Goal: Task Accomplishment & Management: Manage account settings

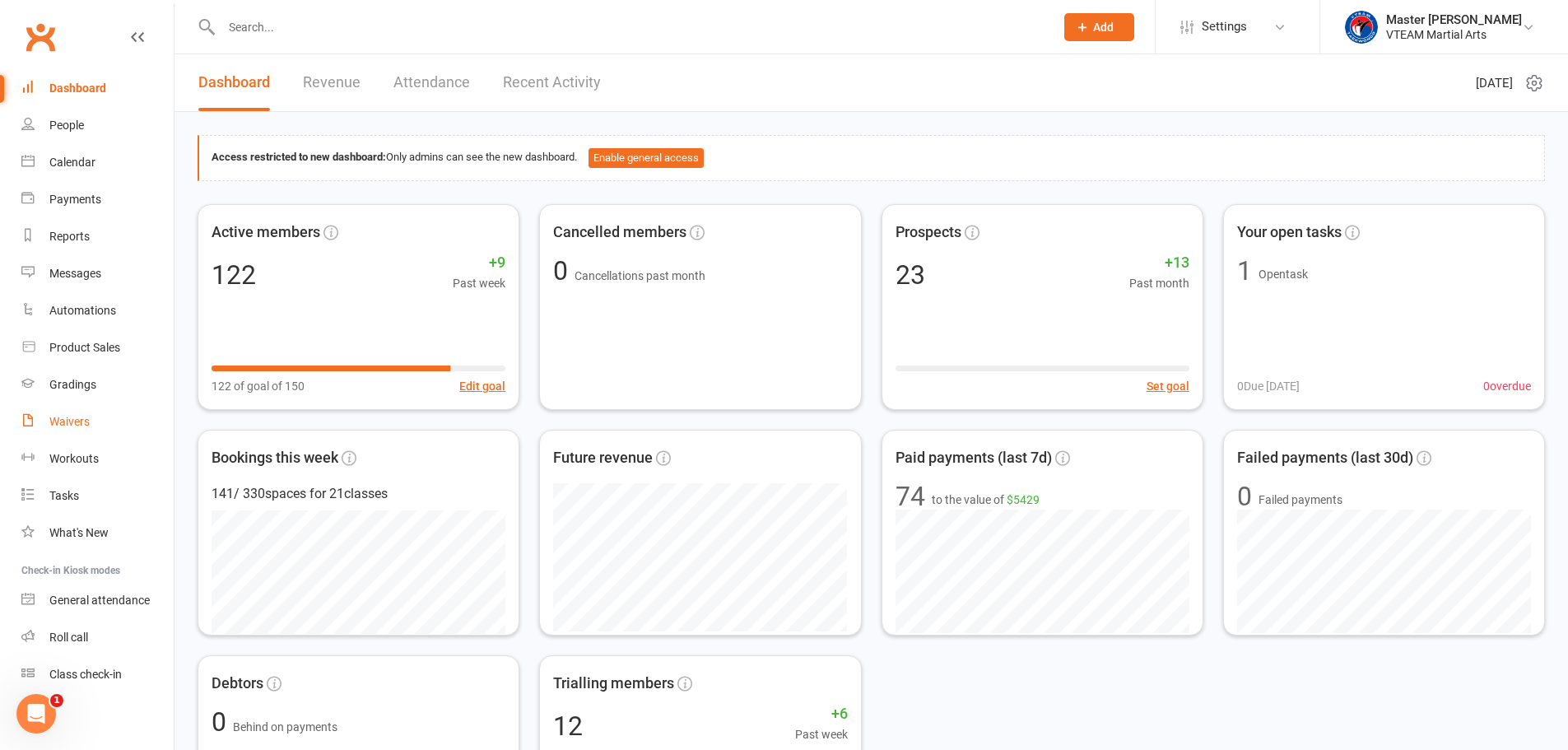
click at [78, 426] on div "Waivers" at bounding box center [70, 421] width 40 height 13
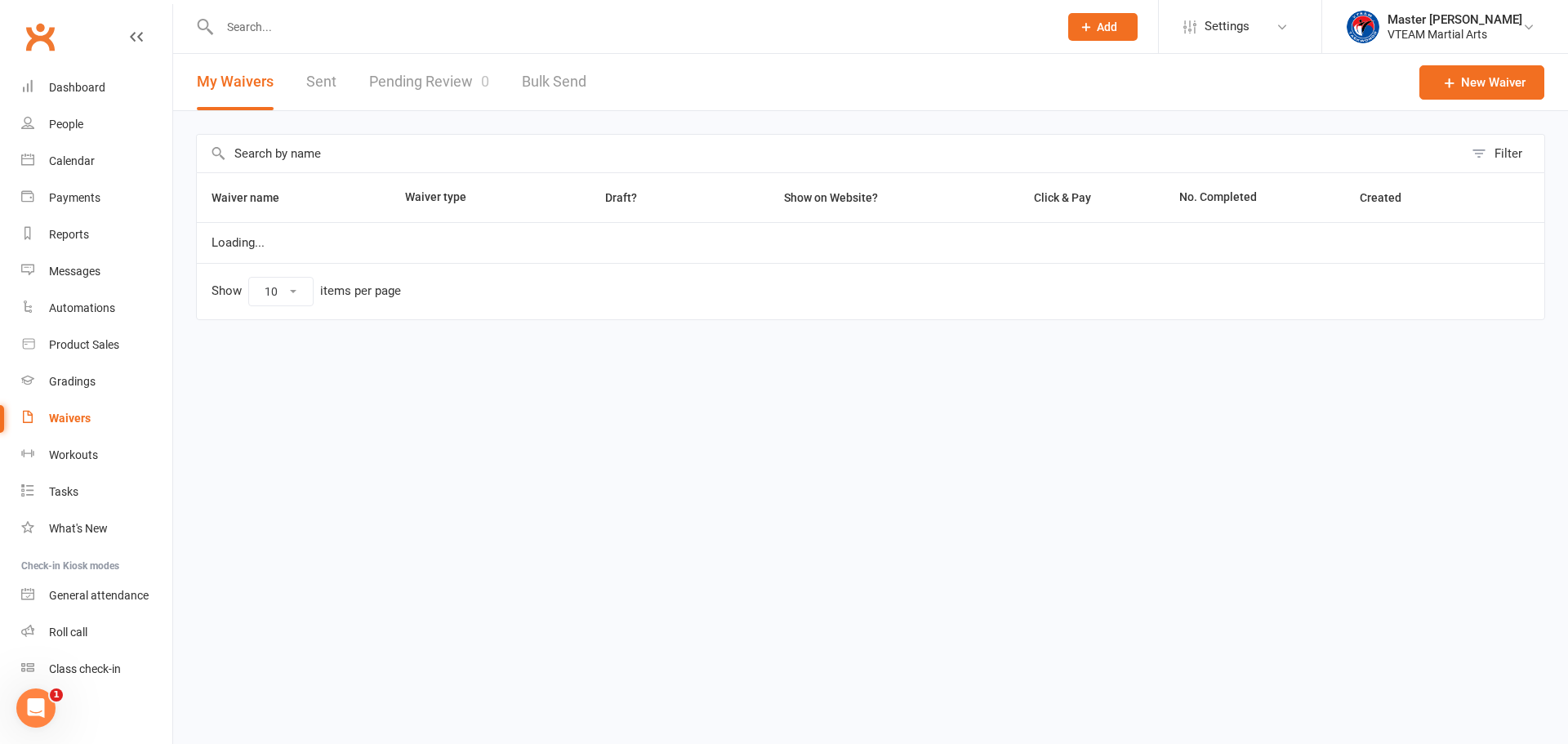
select select "100"
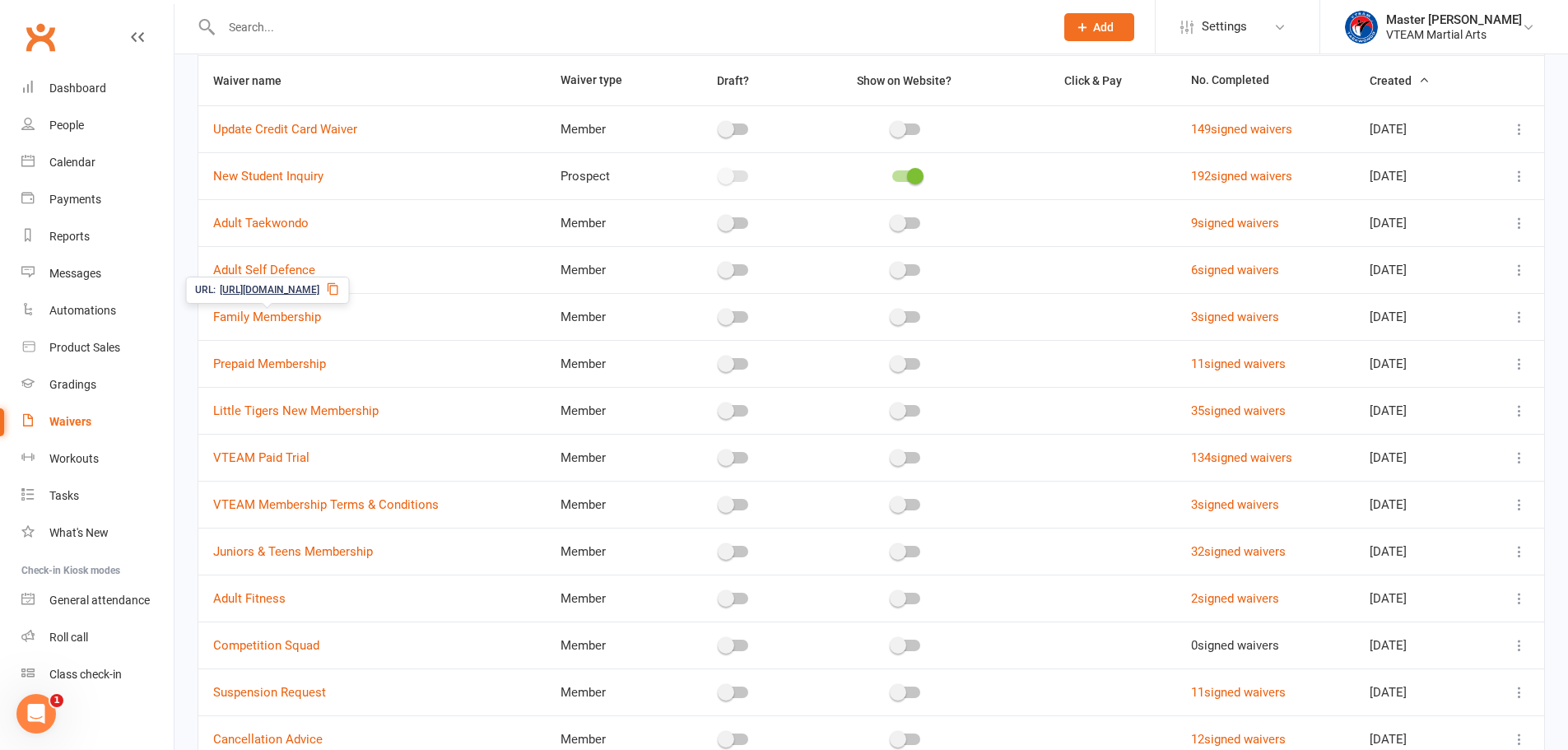
scroll to position [259, 0]
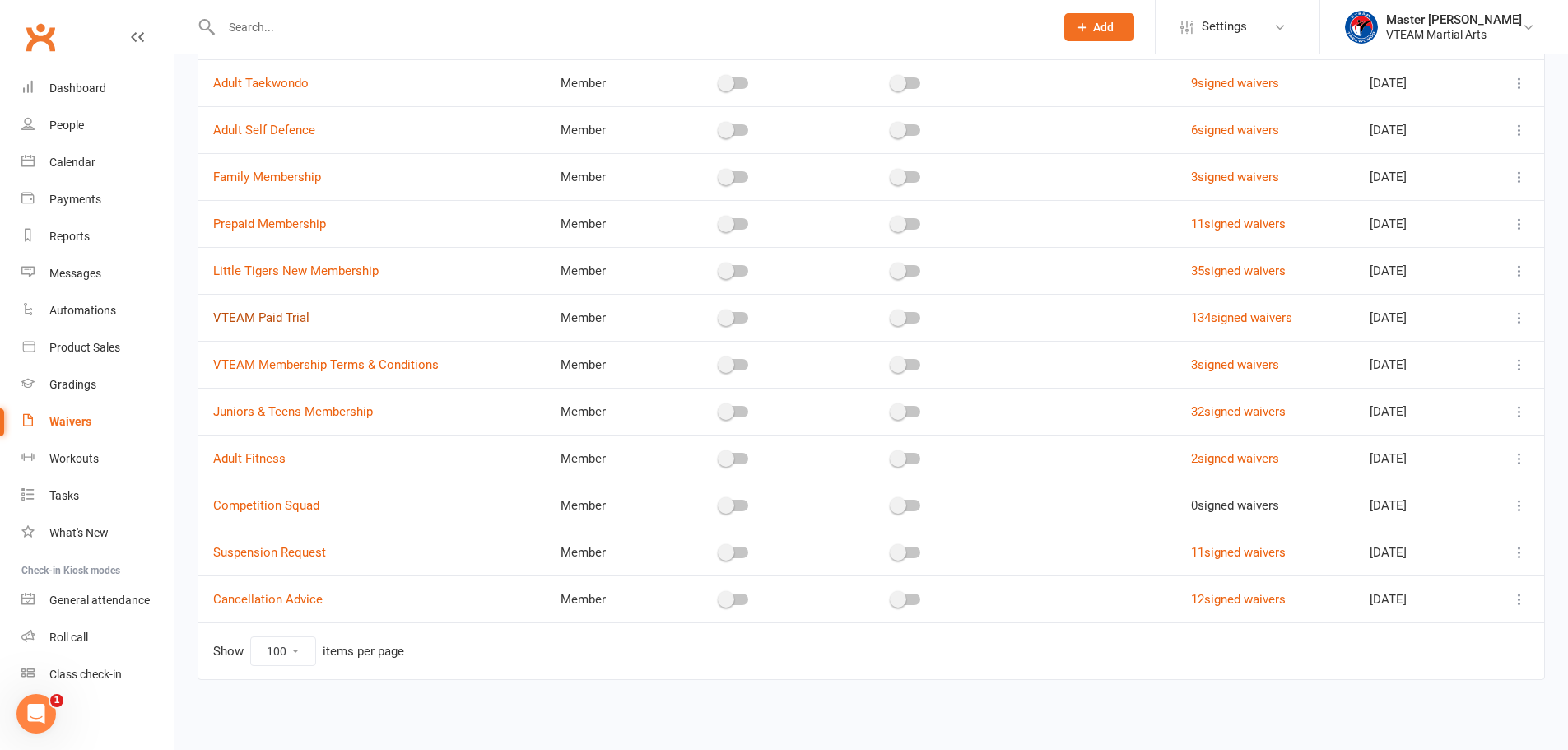
click at [279, 319] on link "VTEAM Paid Trial" at bounding box center [261, 317] width 96 height 15
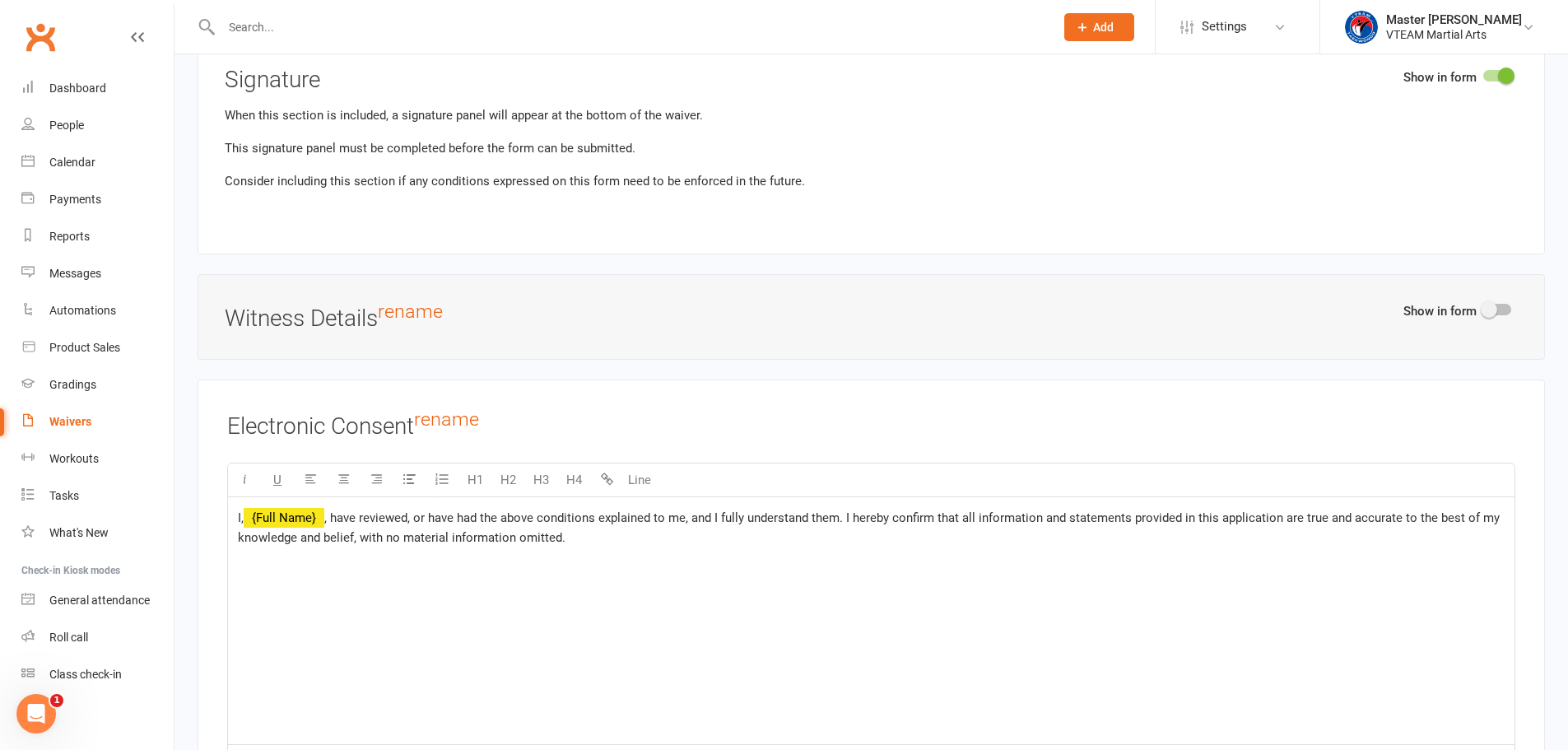
scroll to position [5485, 0]
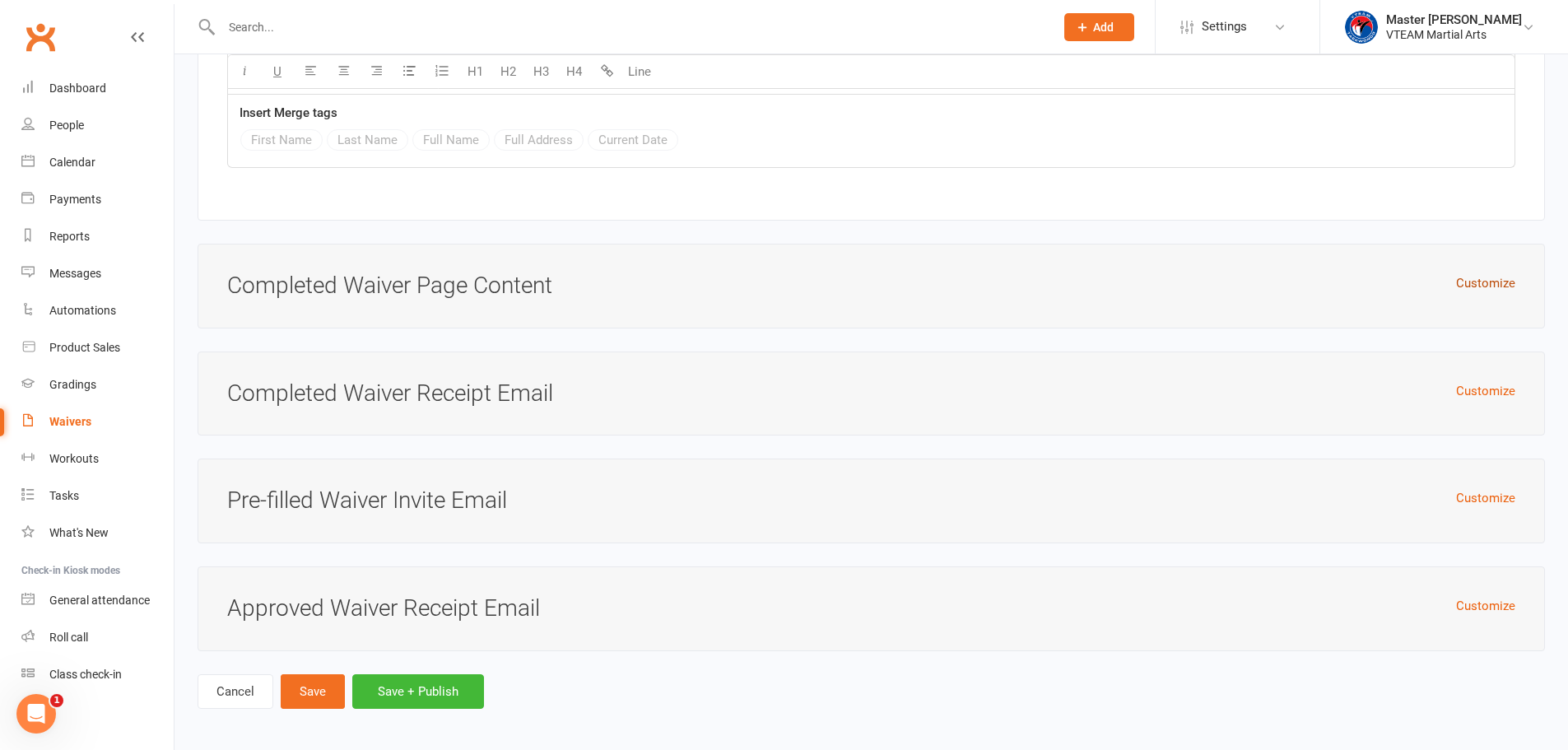
click at [1497, 284] on button "Customize" at bounding box center [1486, 283] width 59 height 20
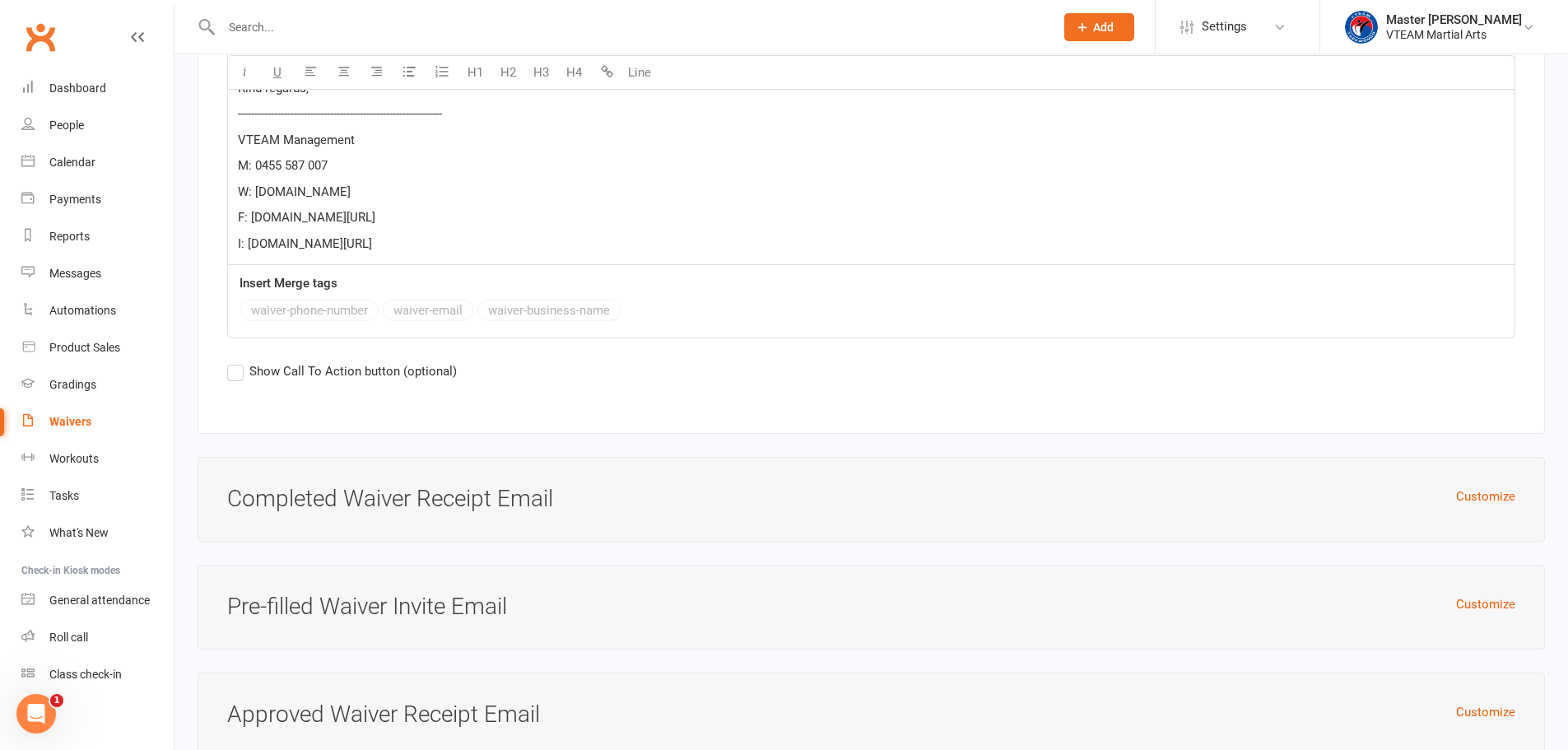
scroll to position [6123, 0]
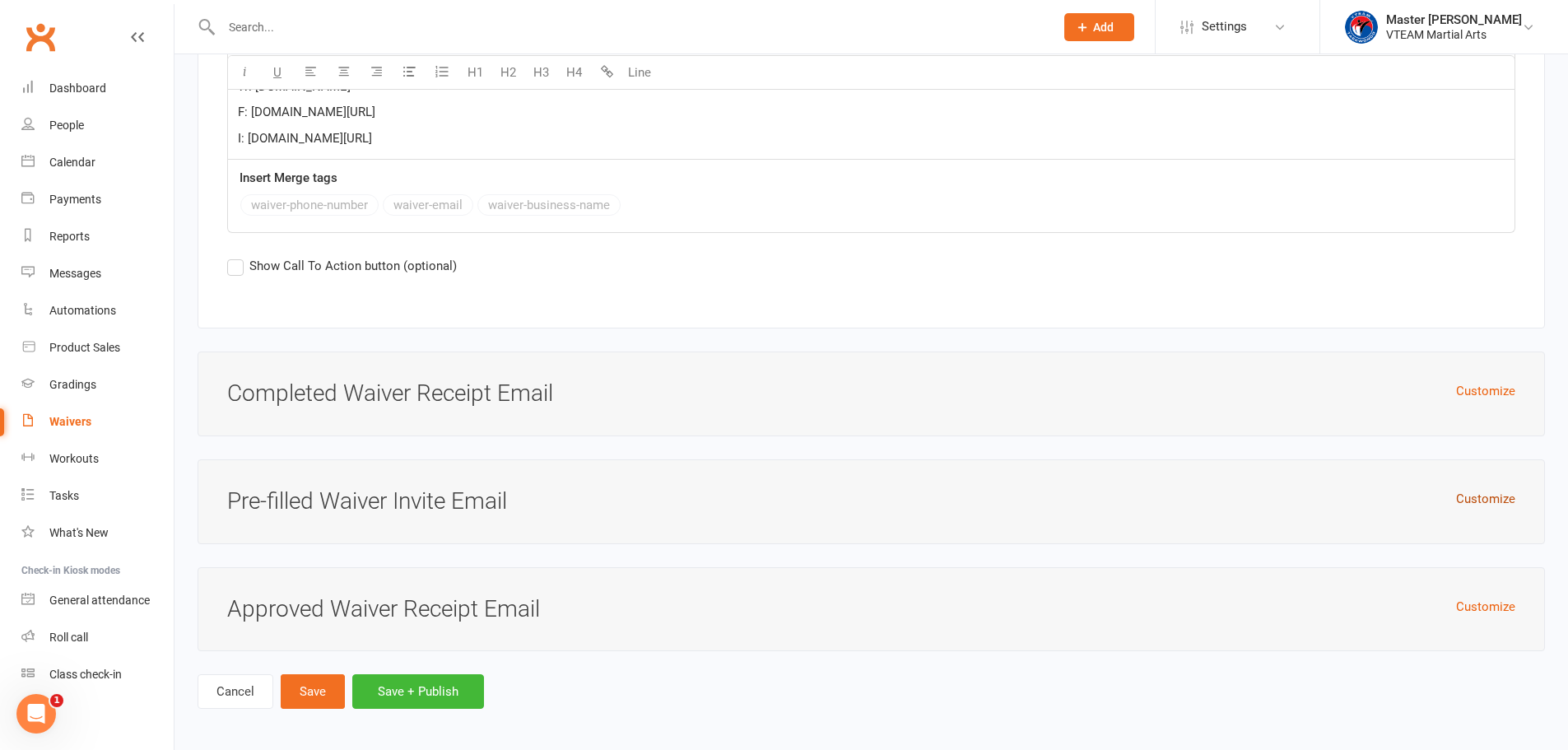
click at [1472, 489] on button "Customize" at bounding box center [1486, 499] width 59 height 20
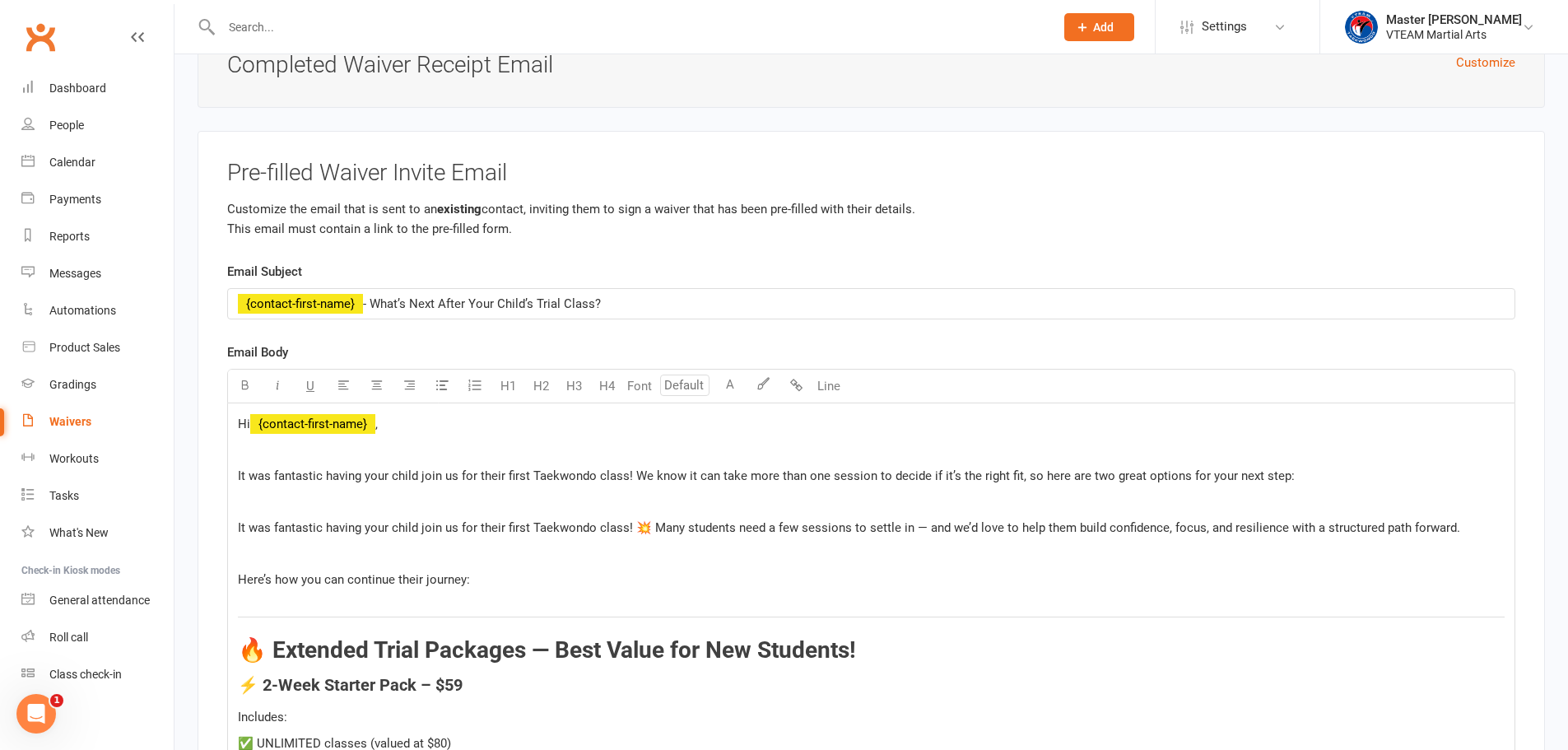
scroll to position [6453, 0]
click at [85, 422] on div "Waivers" at bounding box center [71, 421] width 42 height 13
select select "100"
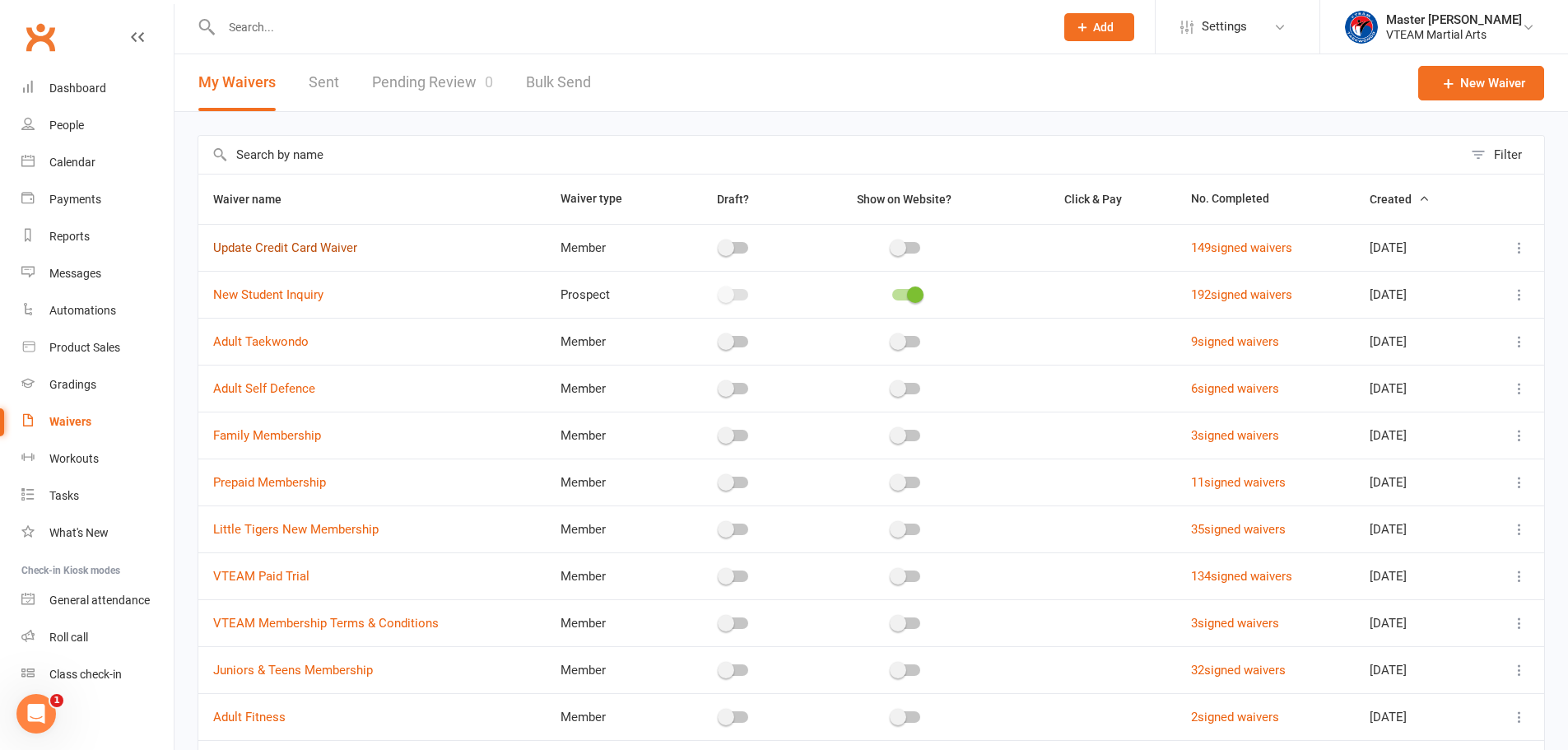
click at [309, 249] on link "Update Credit Card Waiver" at bounding box center [285, 248] width 144 height 15
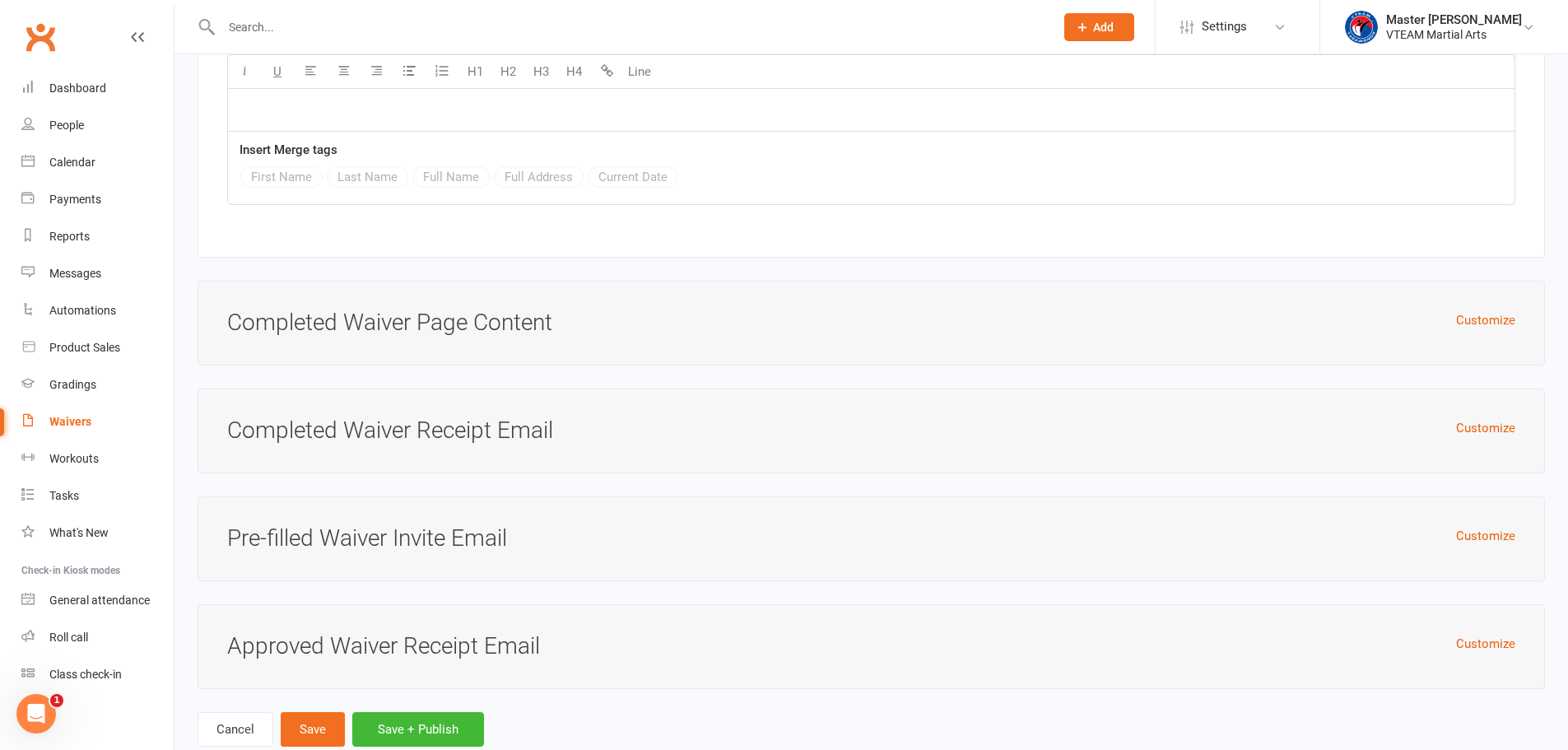
scroll to position [3624, 0]
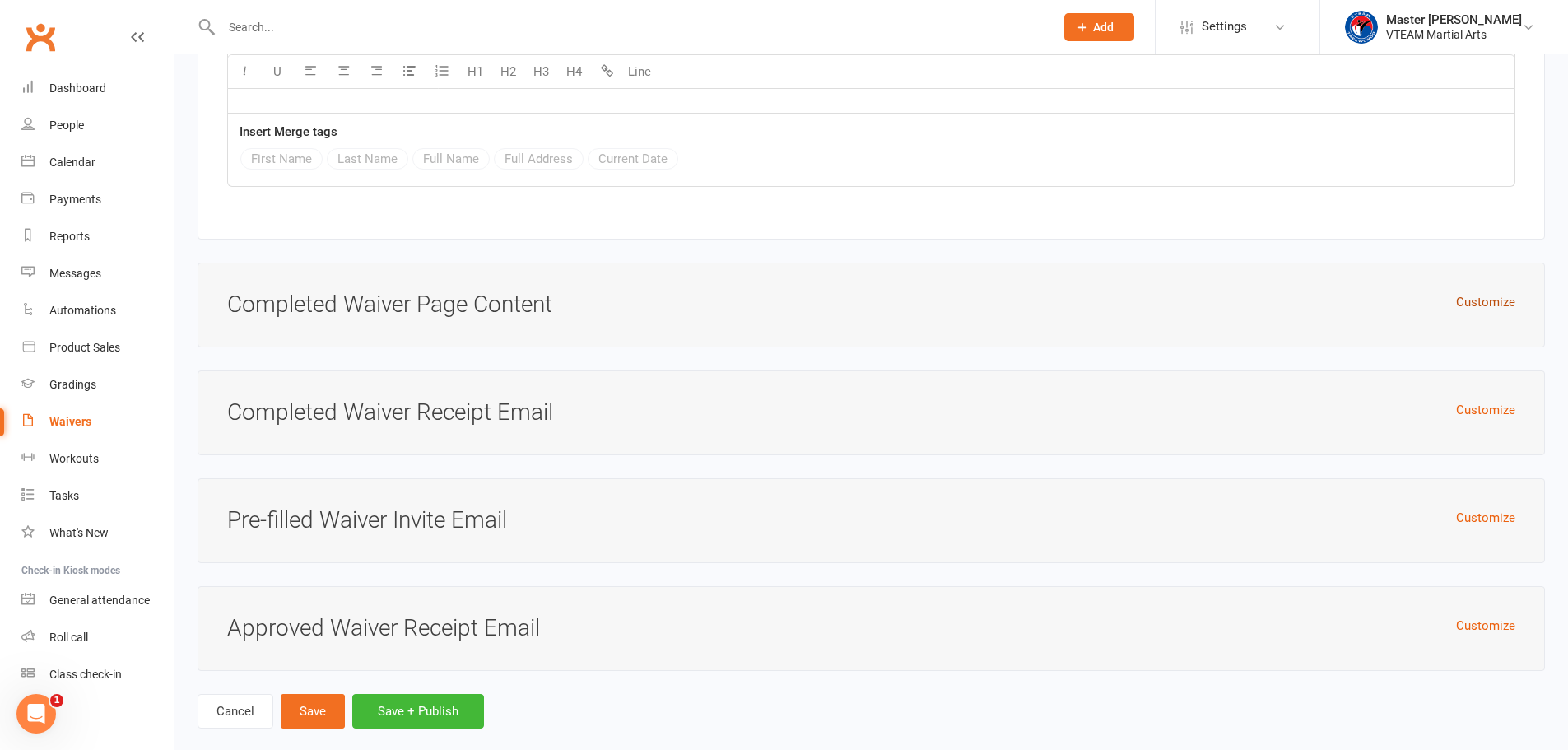
click at [1495, 295] on button "Customize" at bounding box center [1486, 302] width 59 height 20
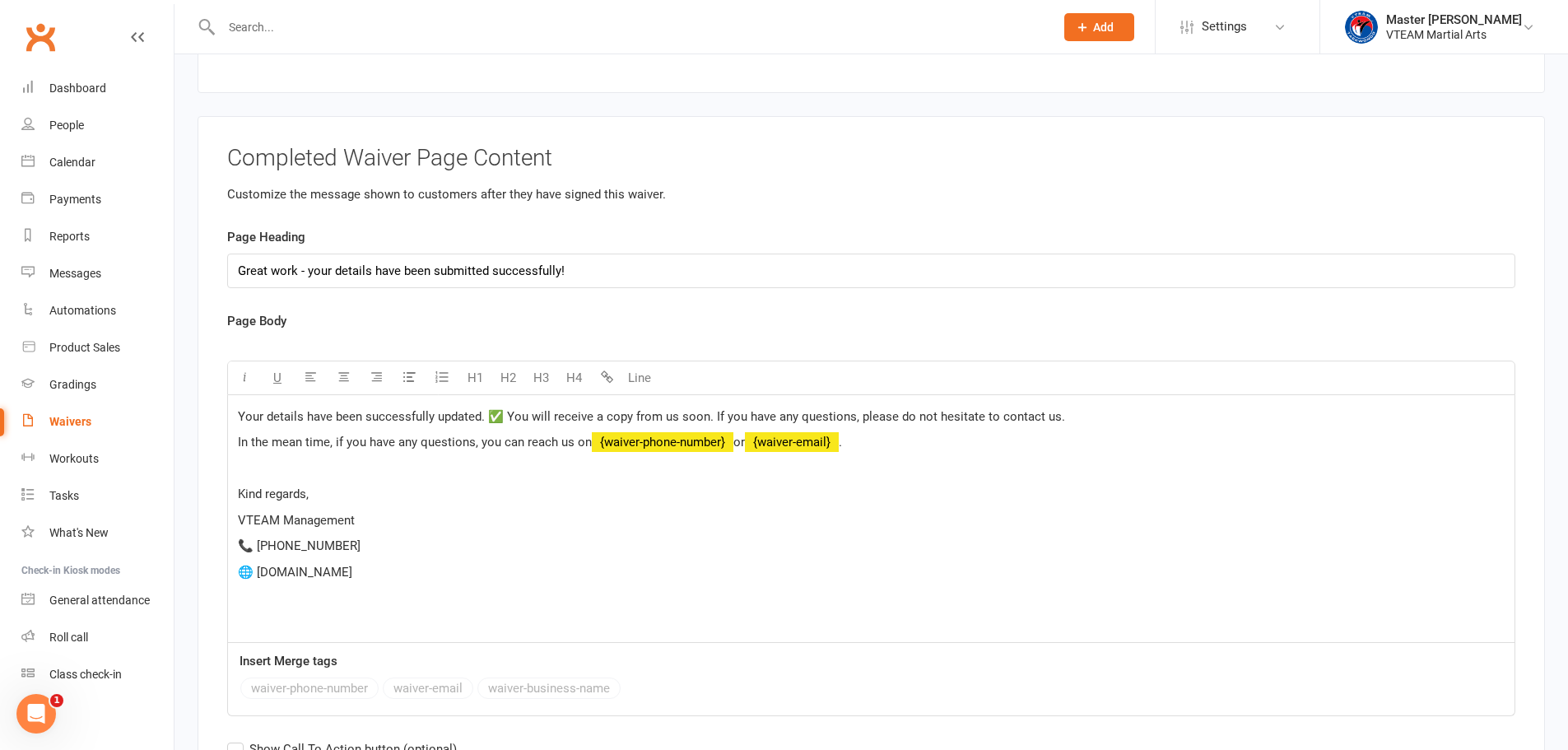
scroll to position [3788, 0]
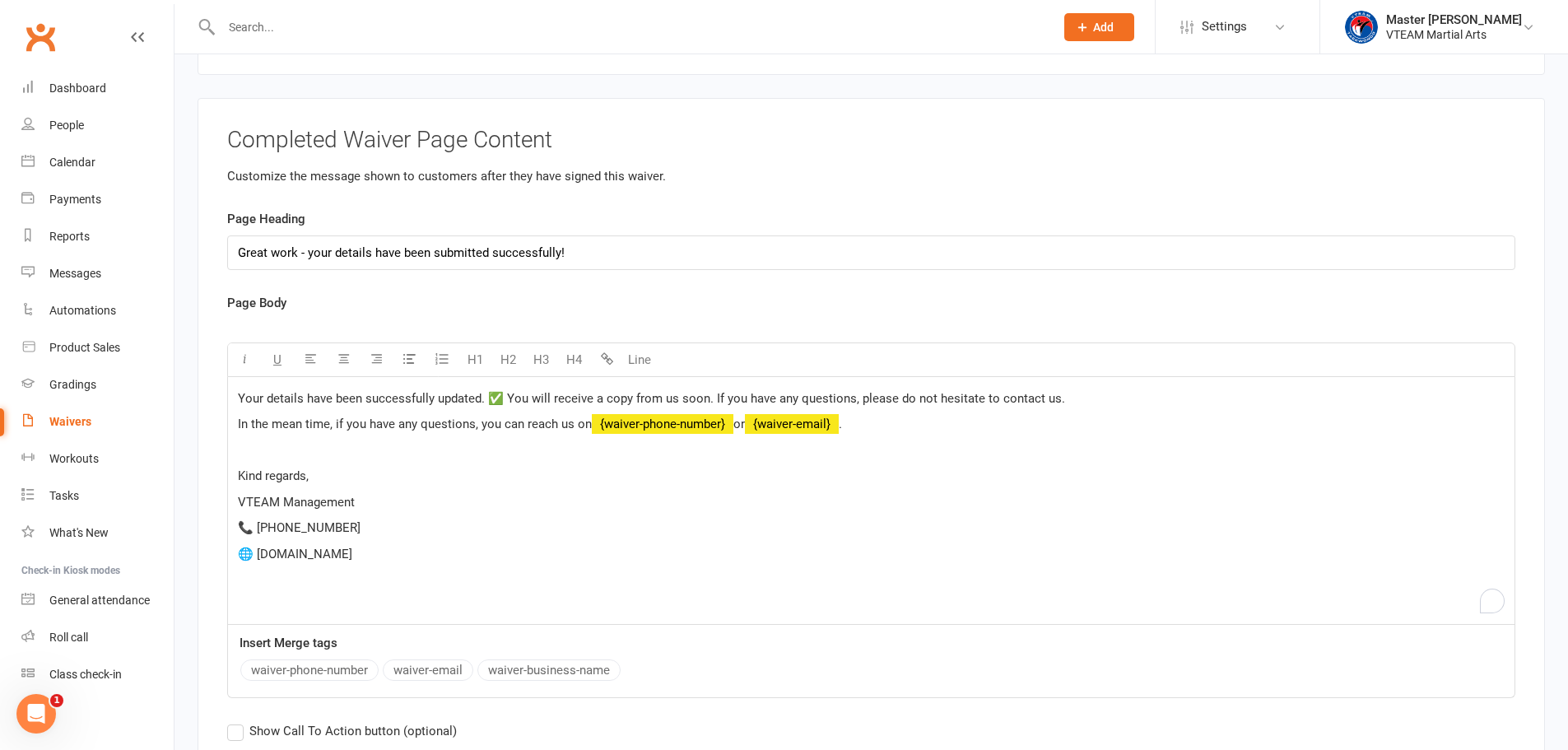
drag, startPoint x: 403, startPoint y: 549, endPoint x: 230, endPoint y: 476, distance: 187.8
click at [230, 476] on div "Your details have been successfully updated. ✅ You will receive a copy from us …" at bounding box center [872, 501] width 1286 height 247
copy div "Kind regards, VTEAM Management 📞 [PHONE_NUMBER] 🌐 [DOMAIN_NAME]"
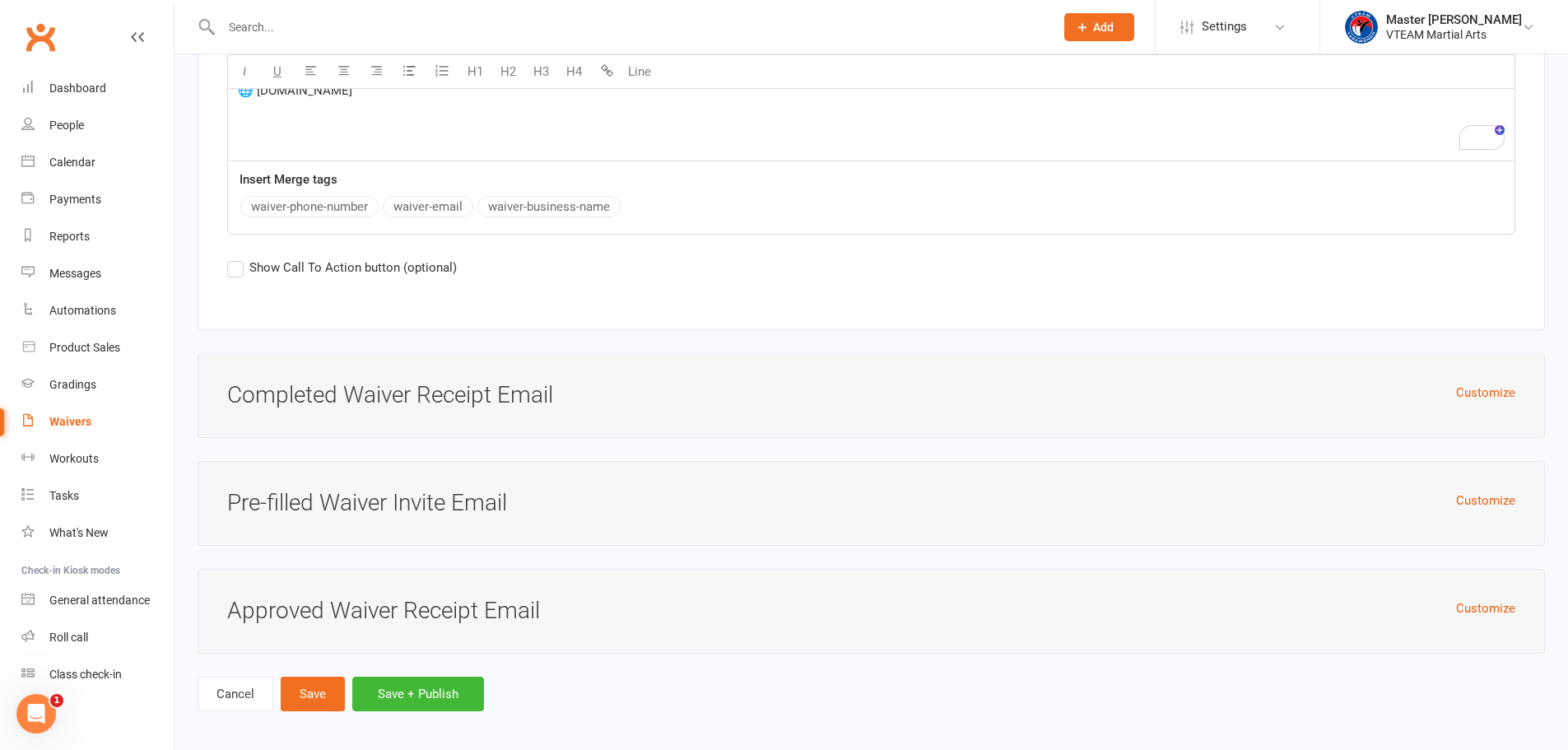
scroll to position [4255, 0]
click at [1491, 385] on button "Customize" at bounding box center [1486, 390] width 59 height 20
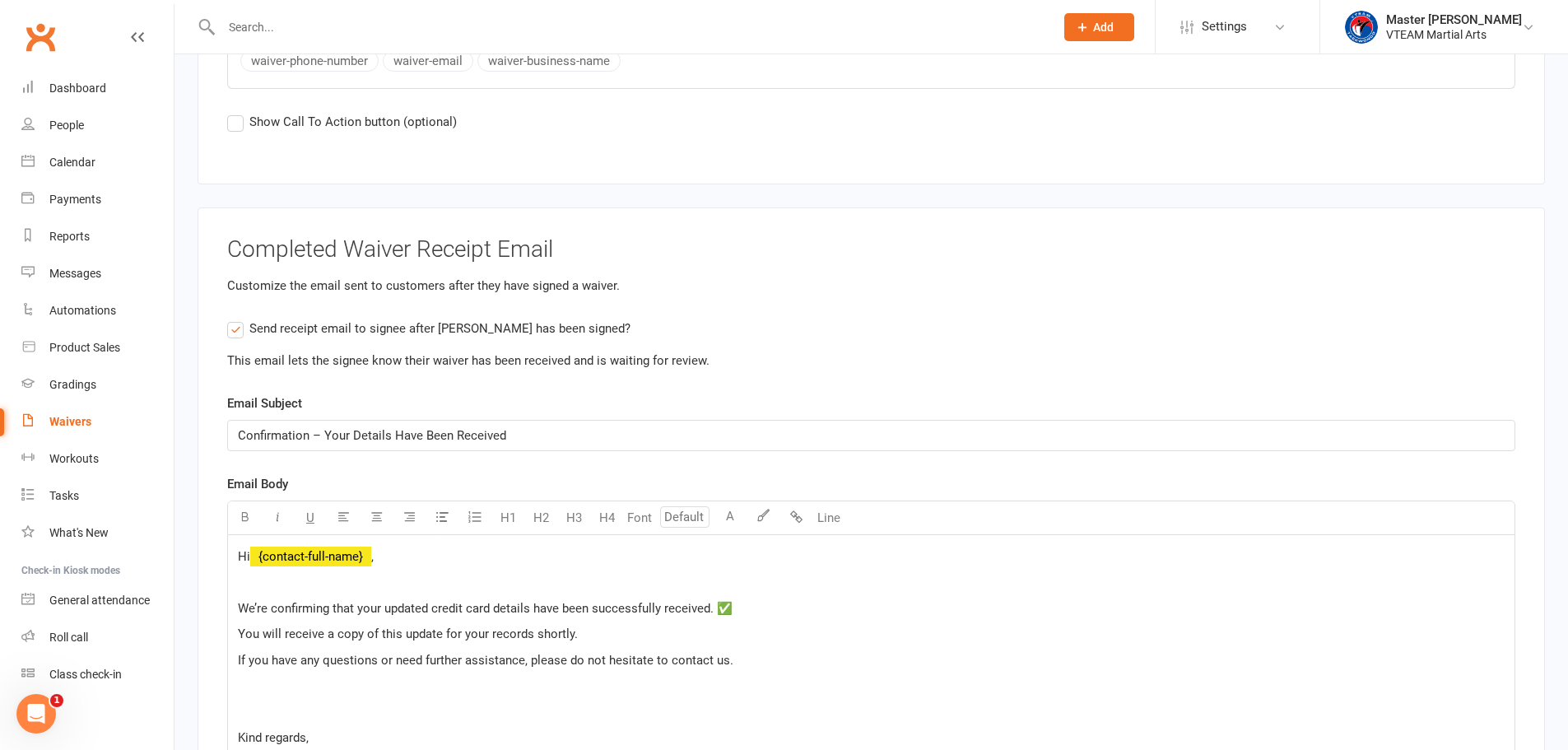
scroll to position [4420, 0]
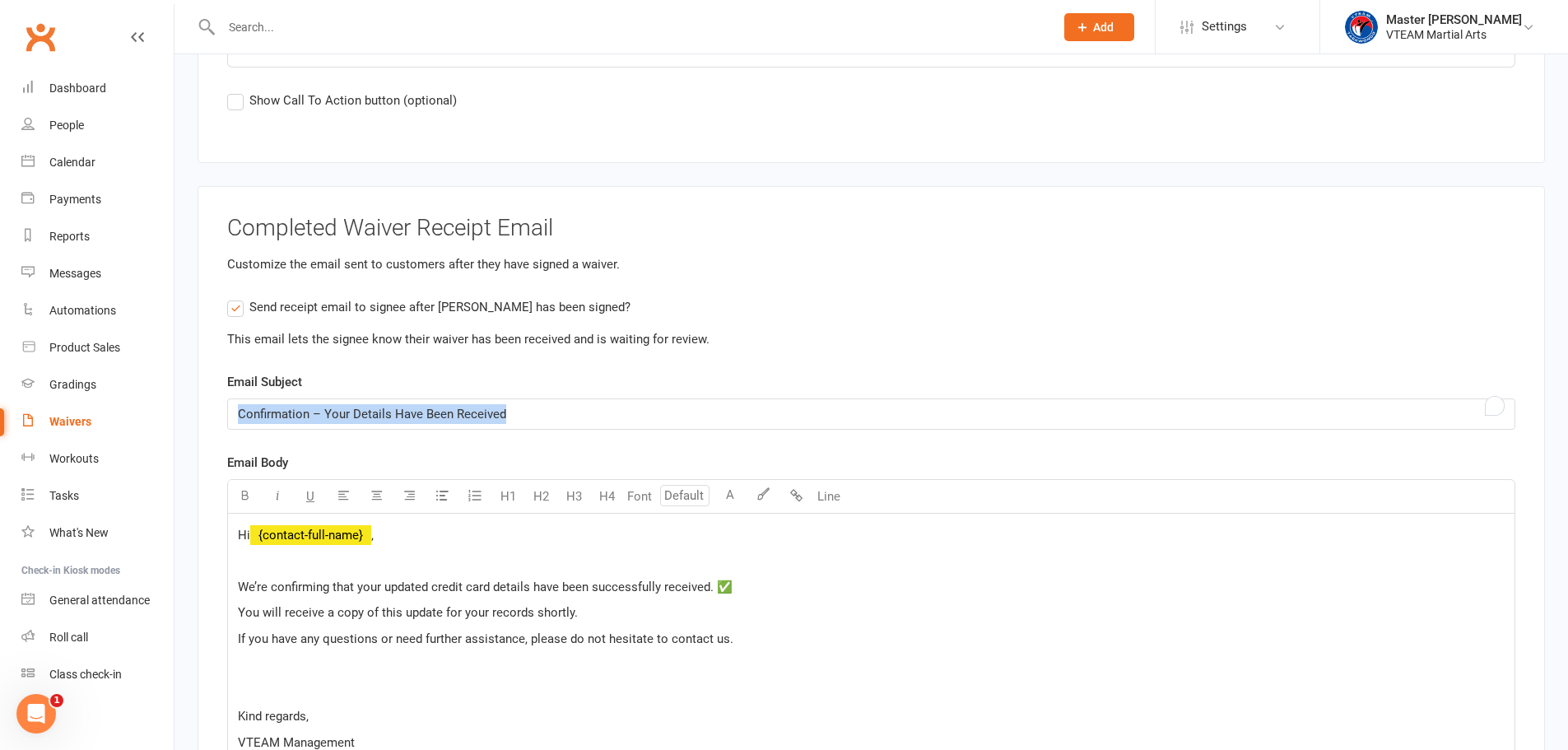
drag, startPoint x: 534, startPoint y: 409, endPoint x: 230, endPoint y: 392, distance: 304.5
click at [230, 392] on div "Email Subject Confirmation – Your Details Have Been Received" at bounding box center [872, 401] width 1288 height 58
copy span "Confirmation – Your Details Have Been Received"
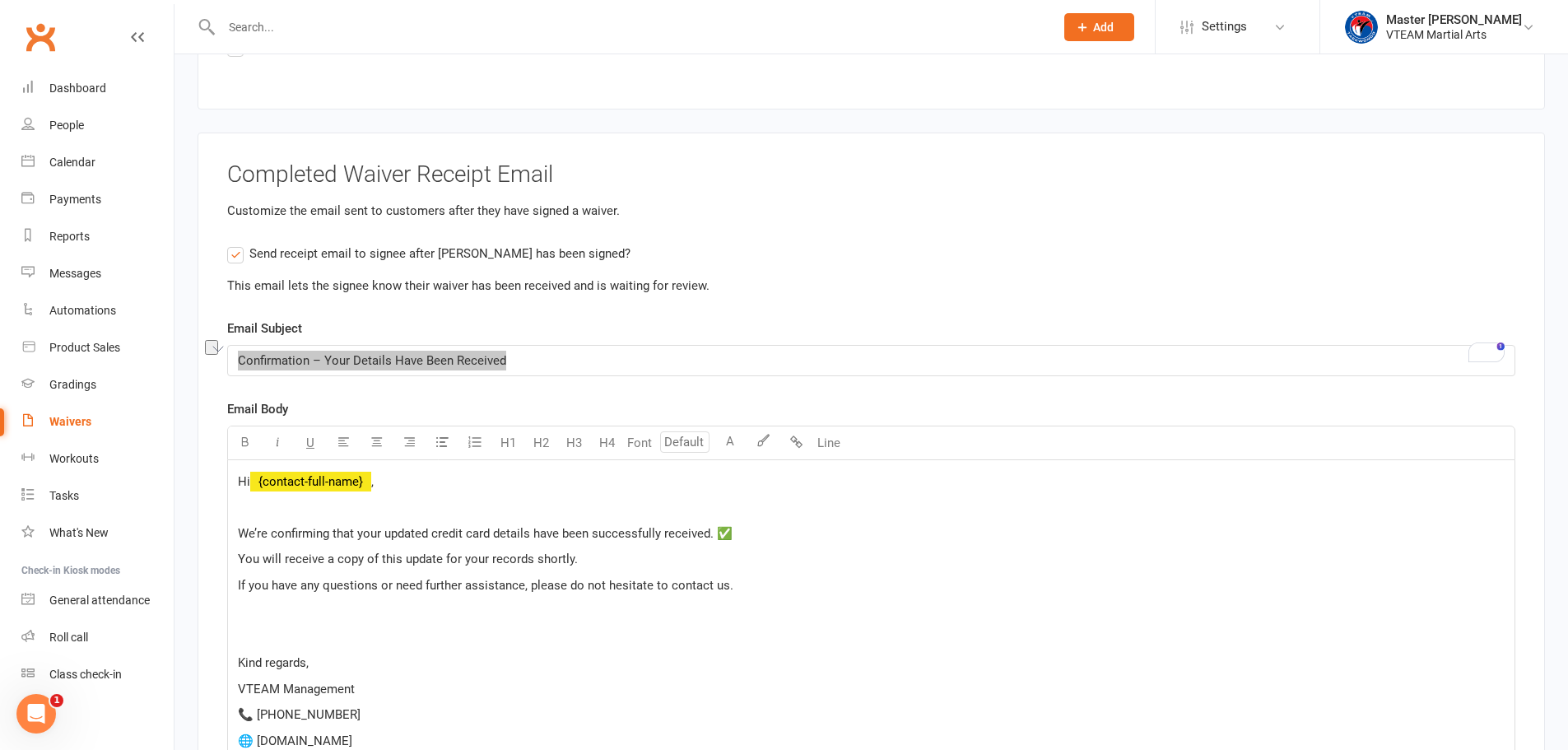
scroll to position [4667, 0]
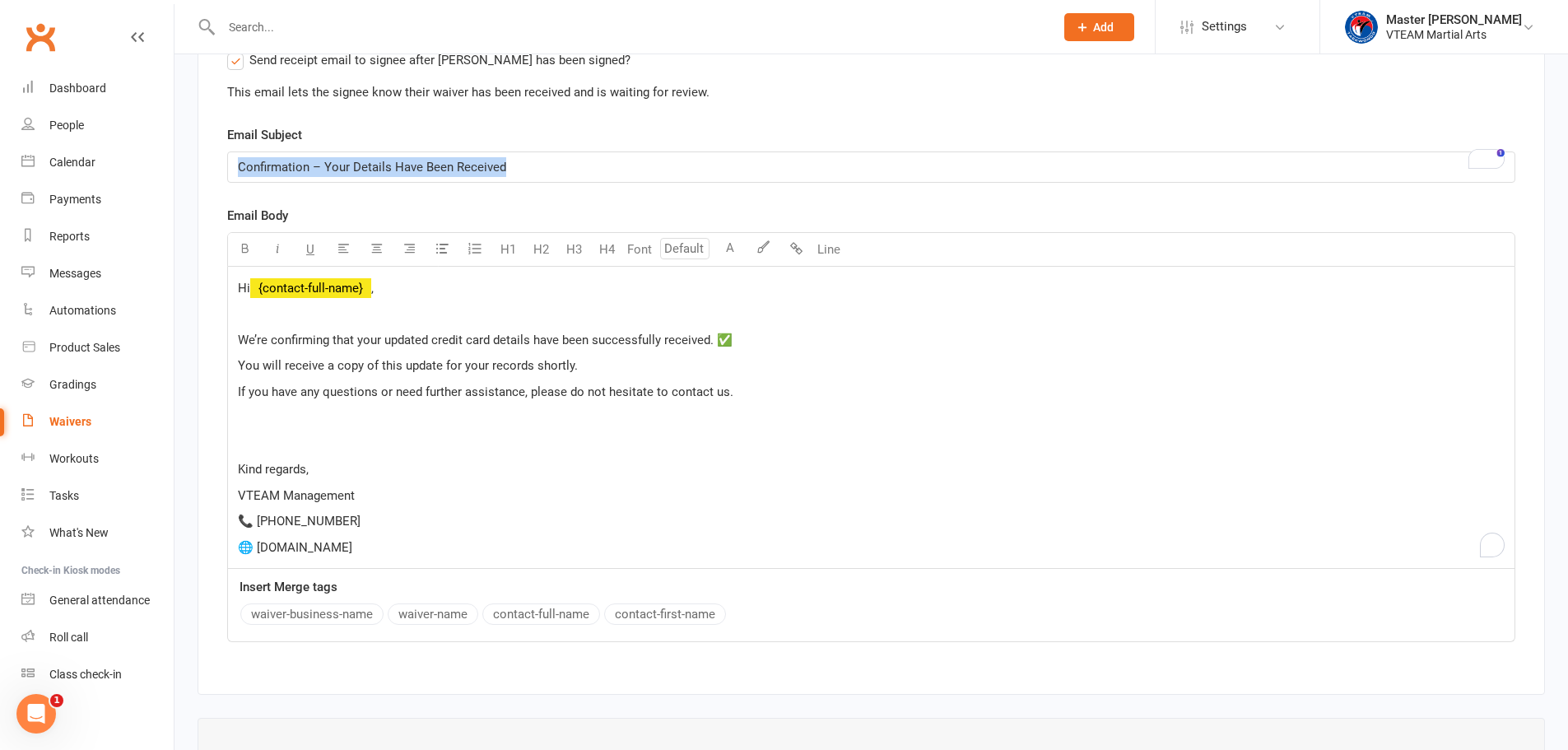
drag, startPoint x: 237, startPoint y: 336, endPoint x: 409, endPoint y: 562, distance: 284.0
click at [409, 562] on div "Hi ﻿ {contact-full-name} , We’re confirming that your updated credit card detai…" at bounding box center [872, 418] width 1288 height 303
copy div "We’re confirming that your updated credit card details have been successfully r…"
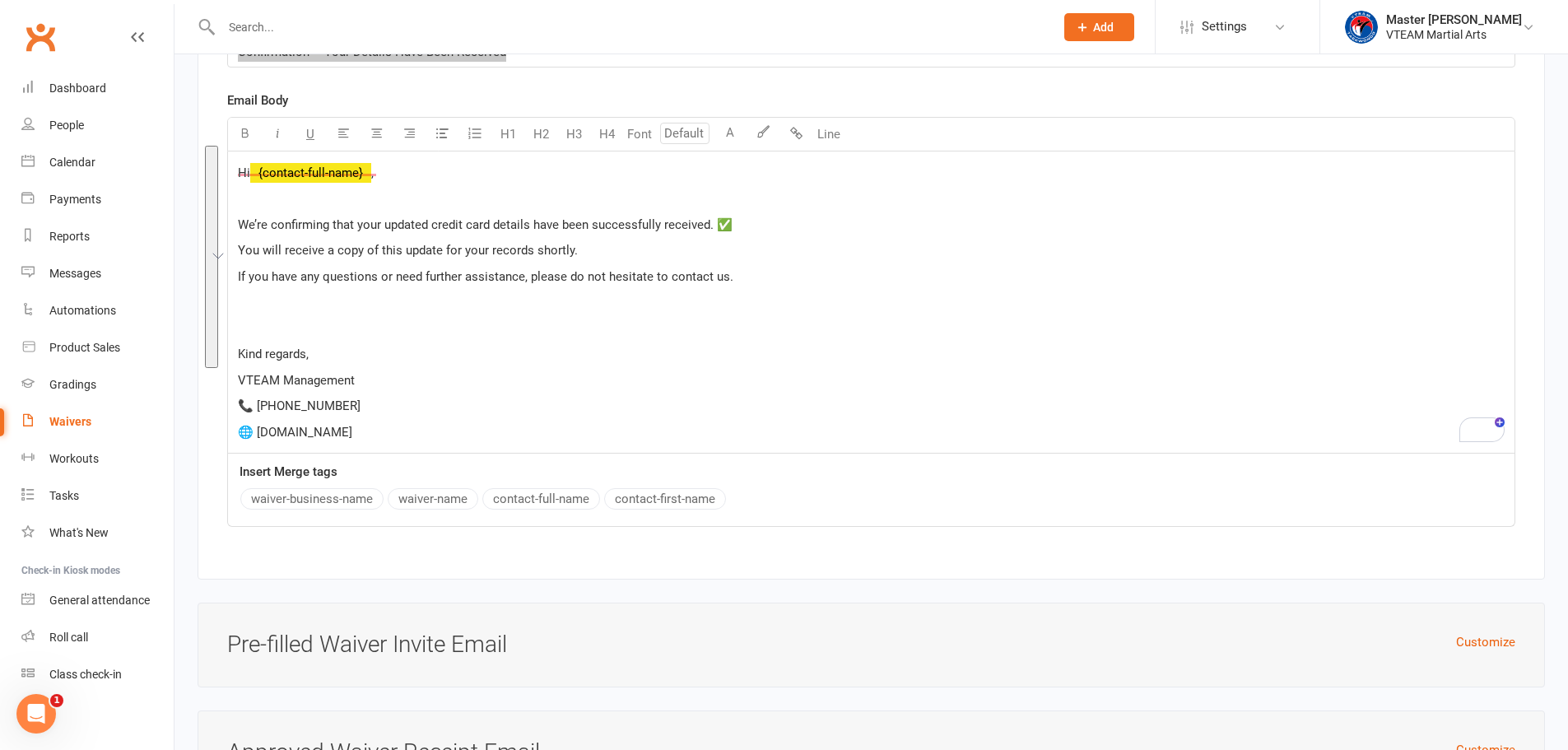
scroll to position [4926, 0]
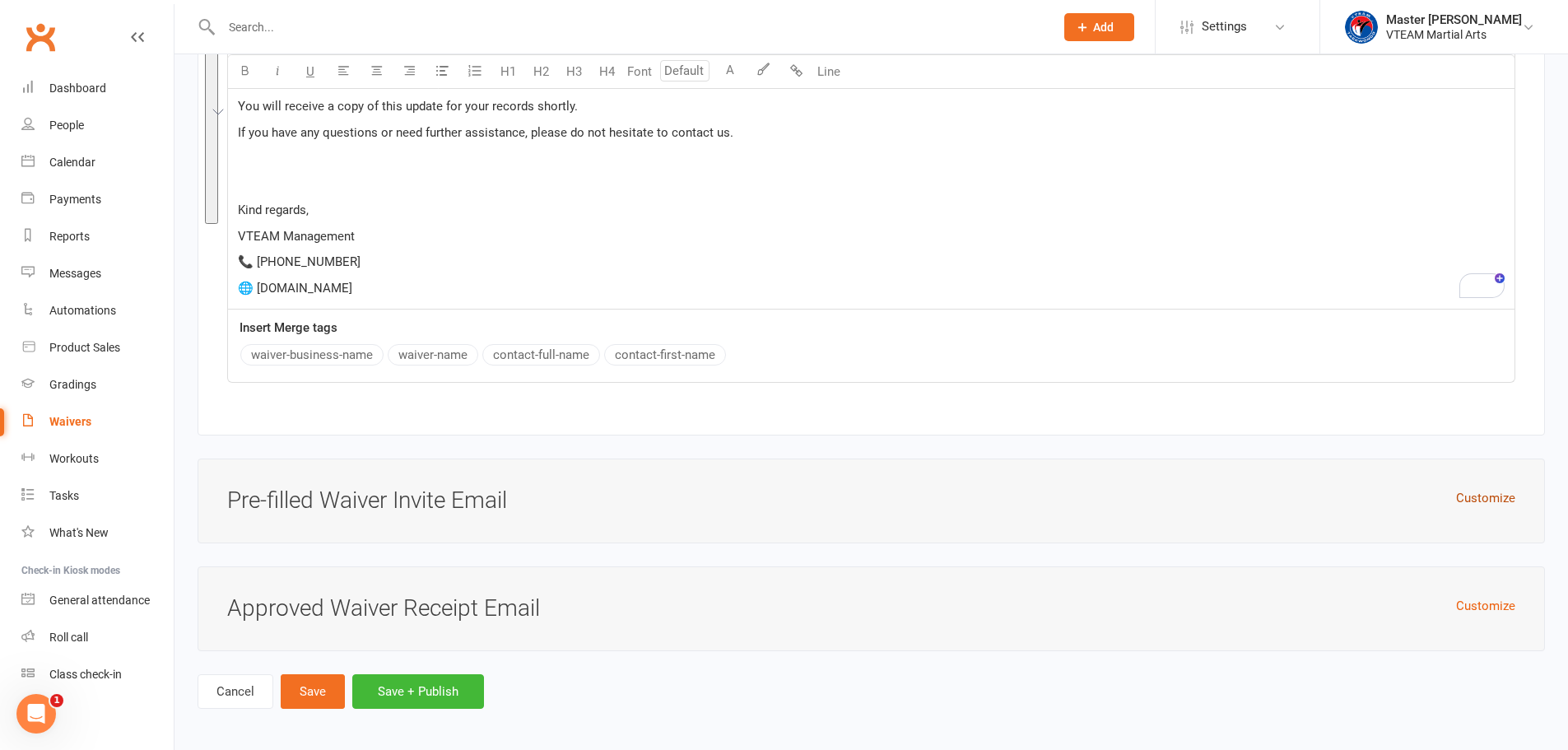
drag, startPoint x: 1507, startPoint y: 494, endPoint x: 1459, endPoint y: 492, distance: 48.0
click at [1507, 494] on button "Customize" at bounding box center [1486, 498] width 59 height 20
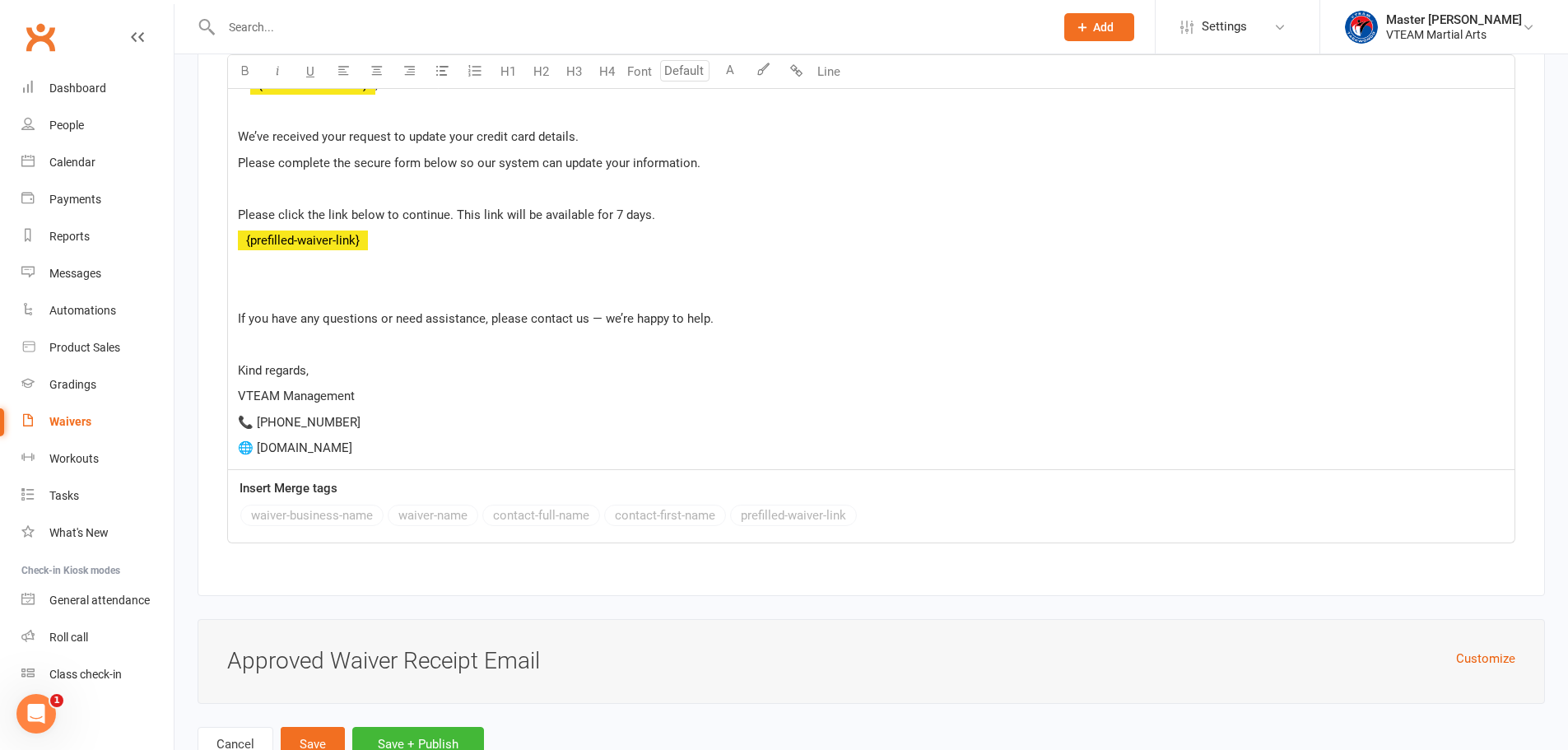
scroll to position [5646, 0]
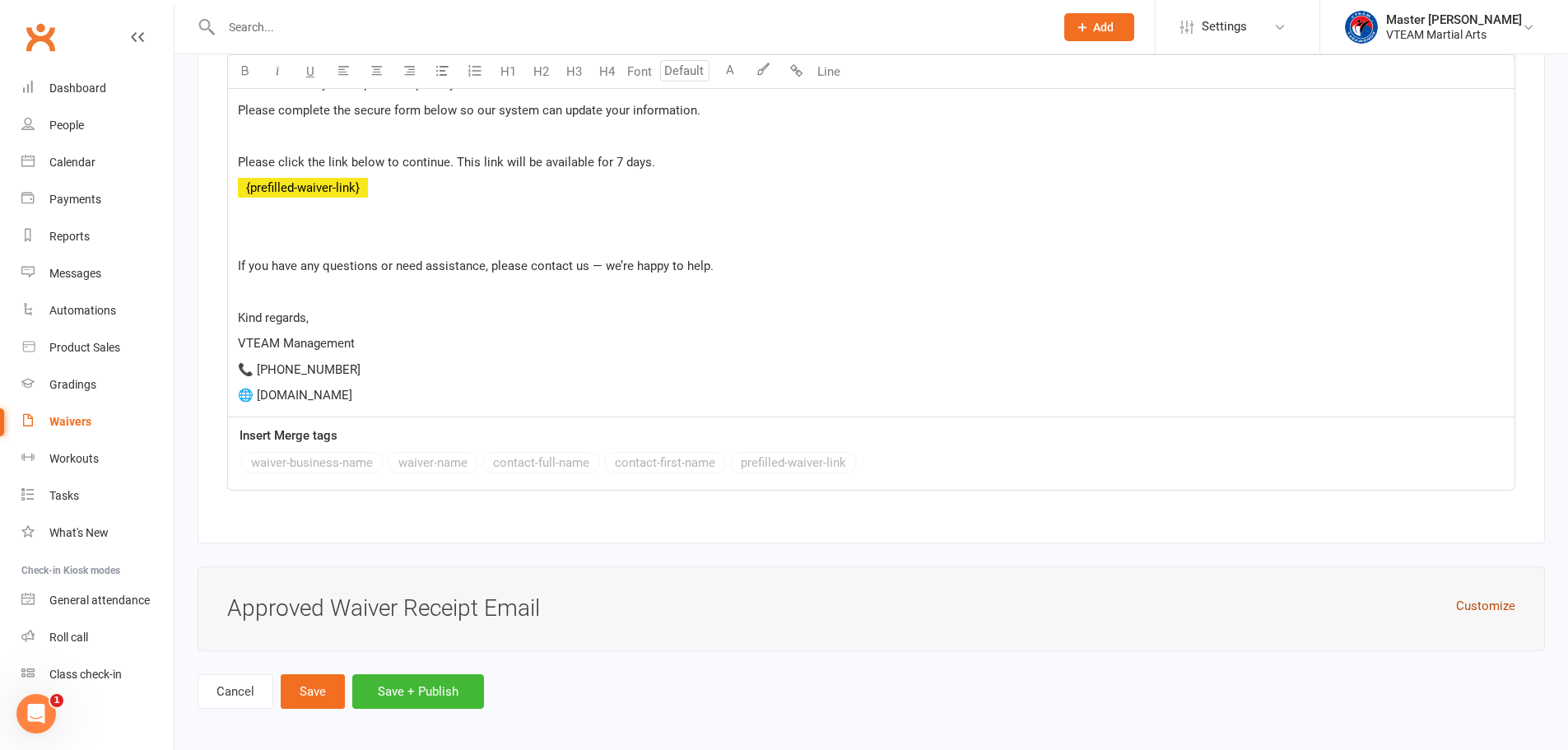
click at [1474, 597] on button "Customize" at bounding box center [1486, 606] width 59 height 20
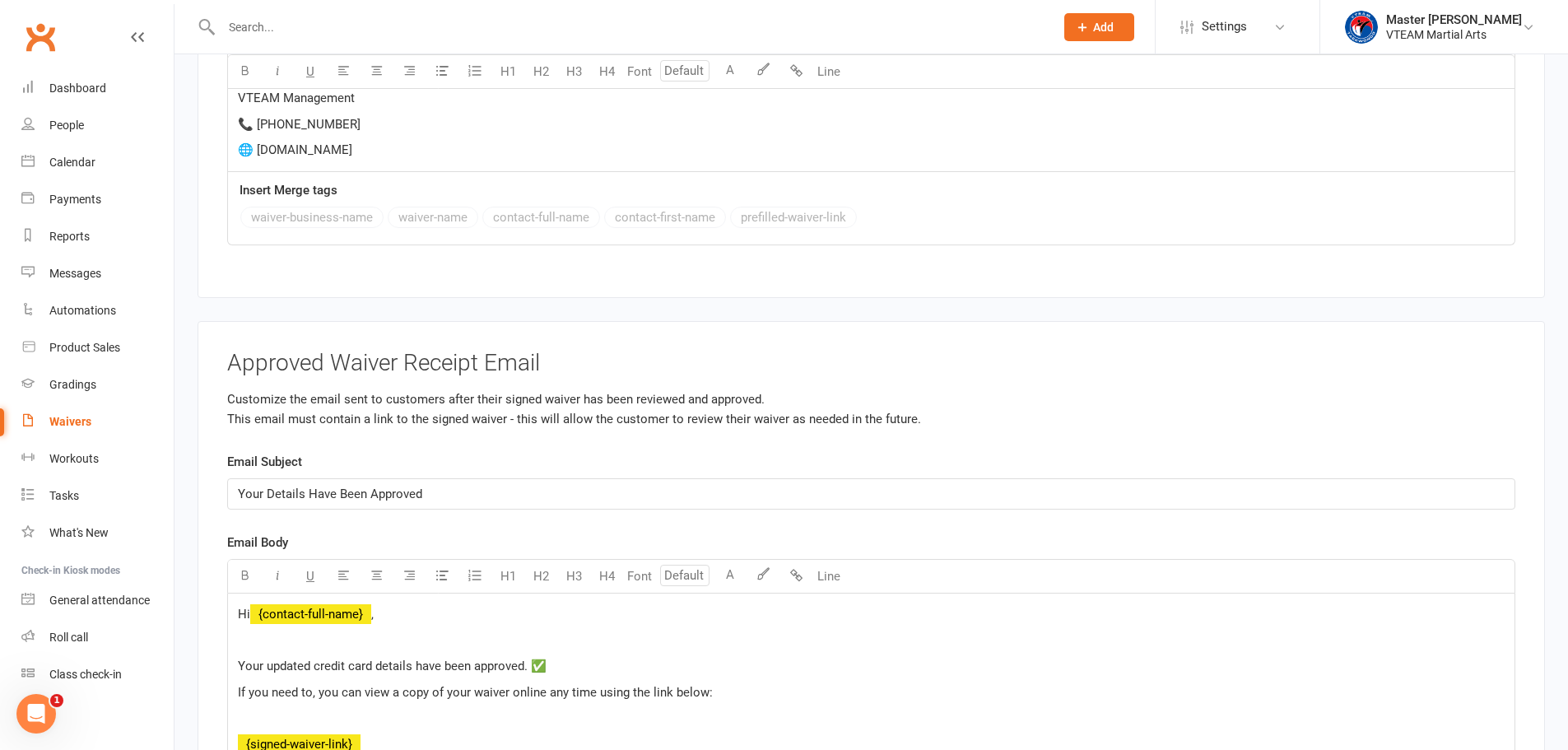
scroll to position [5975, 0]
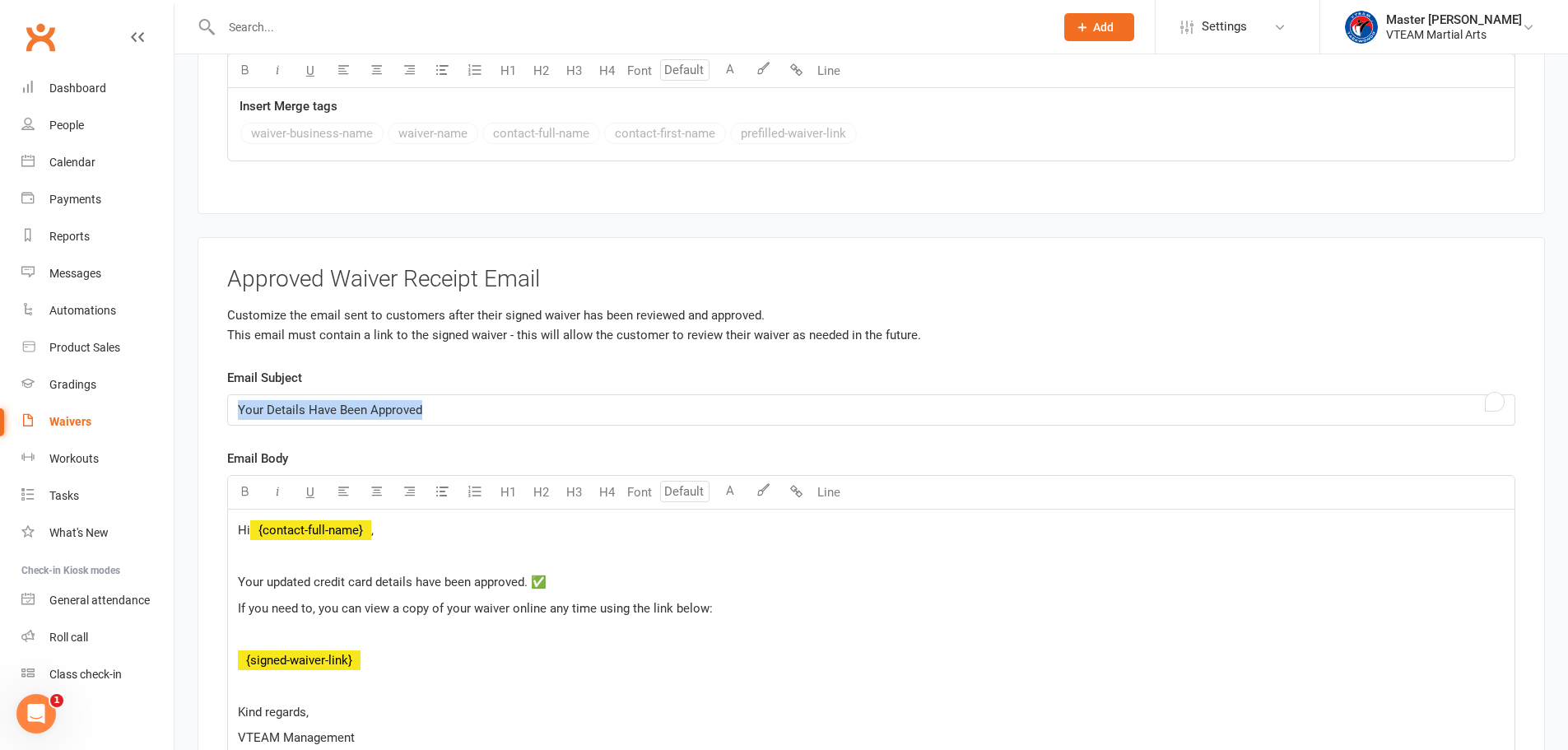
drag, startPoint x: 418, startPoint y: 400, endPoint x: 210, endPoint y: 392, distance: 208.2
click at [210, 392] on div "Approved Waiver Receipt Email Customize the email sent to customers after their…" at bounding box center [872, 588] width 1347 height 701
copy span "Your Details Have Been Approved"
